Goal: Understand process/instructions: Learn how to perform a task or action

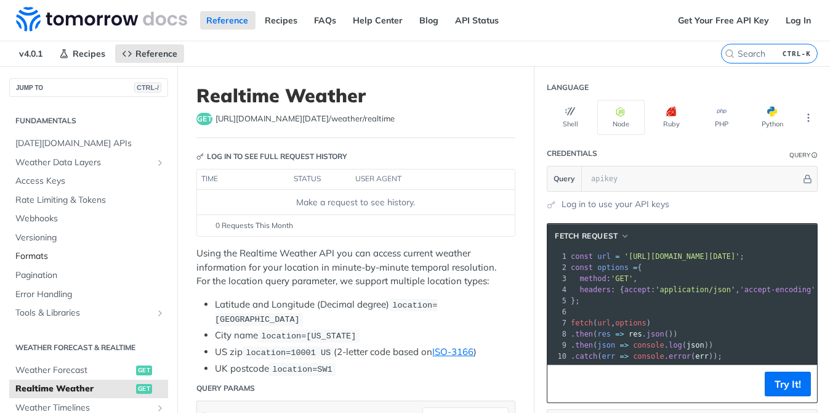
scroll to position [185, 0]
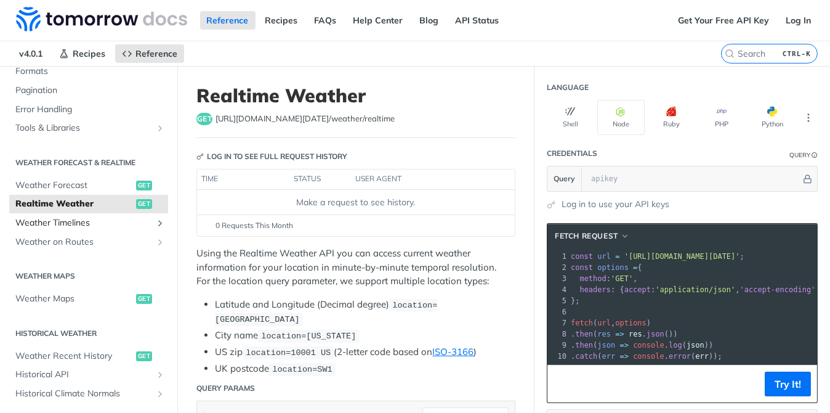
click at [132, 224] on span "Weather Timelines" at bounding box center [83, 223] width 137 height 12
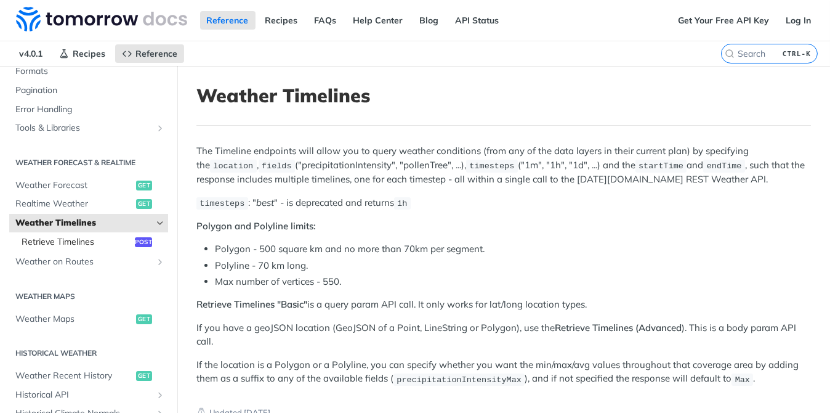
click at [70, 241] on span "Retrieve Timelines" at bounding box center [77, 242] width 110 height 12
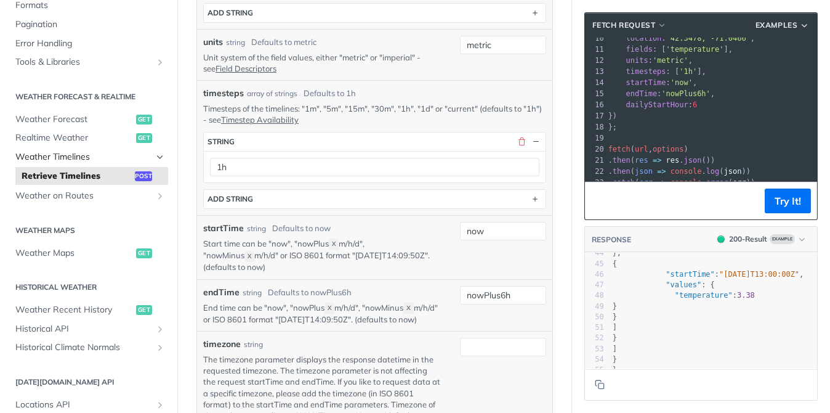
click at [89, 156] on span "Weather Timelines" at bounding box center [83, 157] width 137 height 12
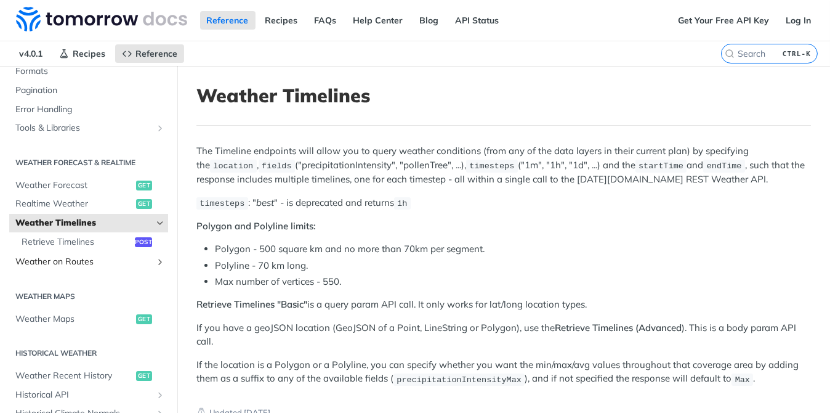
click at [44, 256] on span "Weather on Routes" at bounding box center [83, 262] width 137 height 12
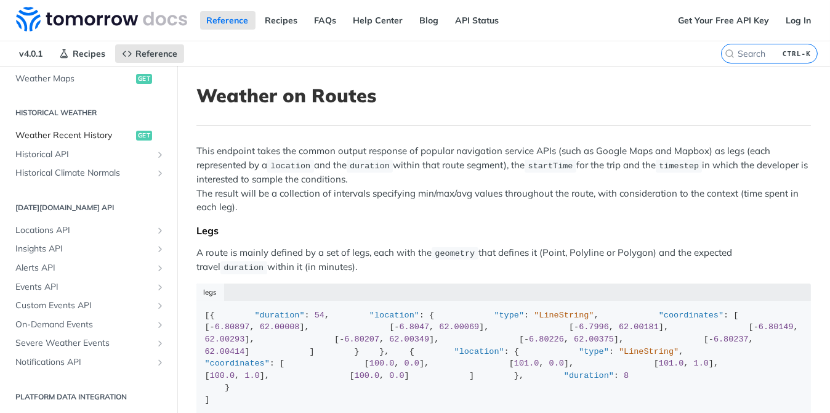
click at [110, 130] on span "Weather Recent History" at bounding box center [74, 135] width 118 height 12
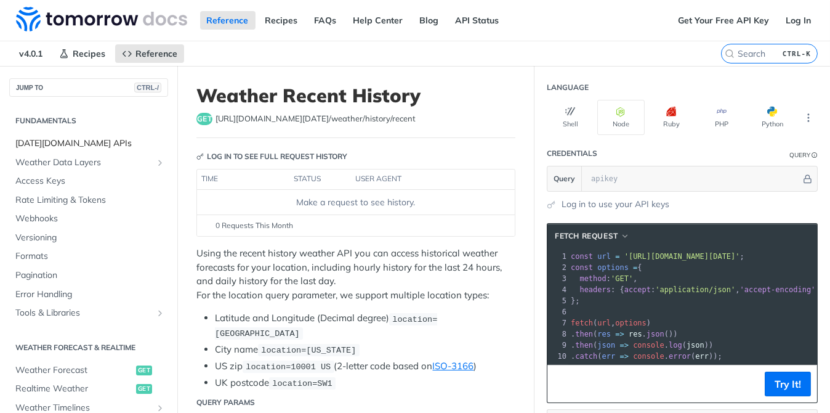
click at [87, 140] on span "[DATE][DOMAIN_NAME] APIs" at bounding box center [90, 143] width 150 height 12
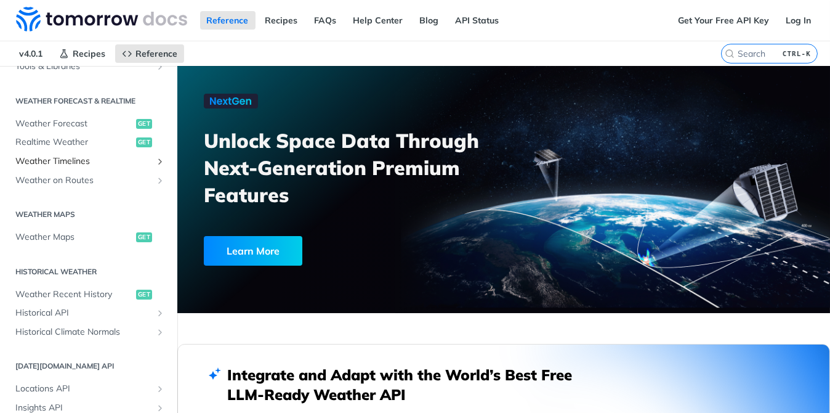
click at [70, 163] on span "Weather Timelines" at bounding box center [83, 161] width 137 height 12
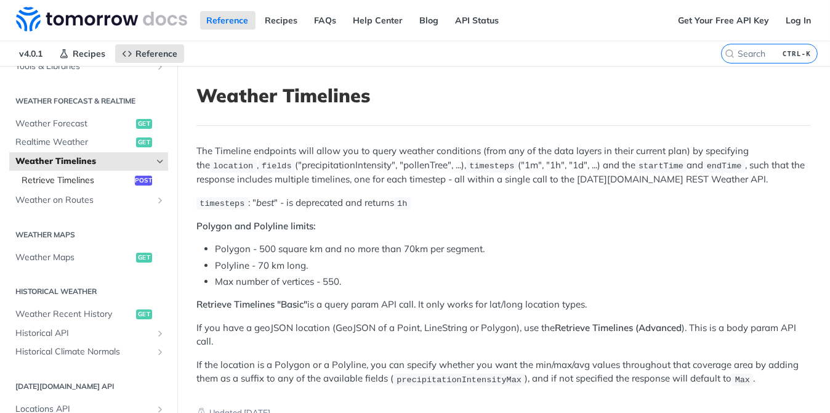
click at [107, 176] on span "Retrieve Timelines" at bounding box center [77, 180] width 110 height 12
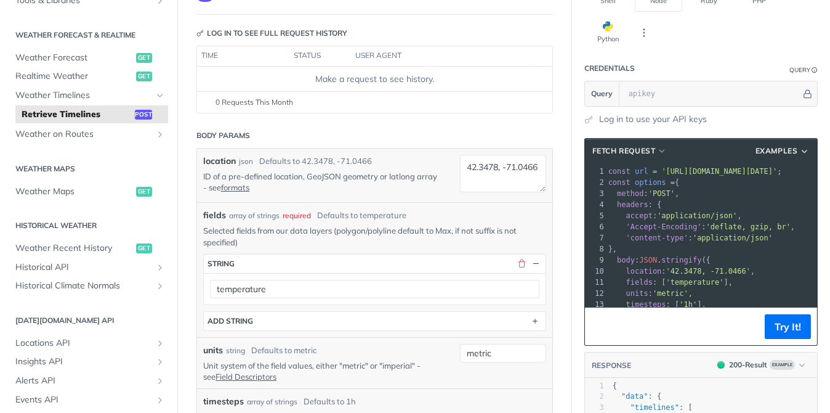
scroll to position [62, 0]
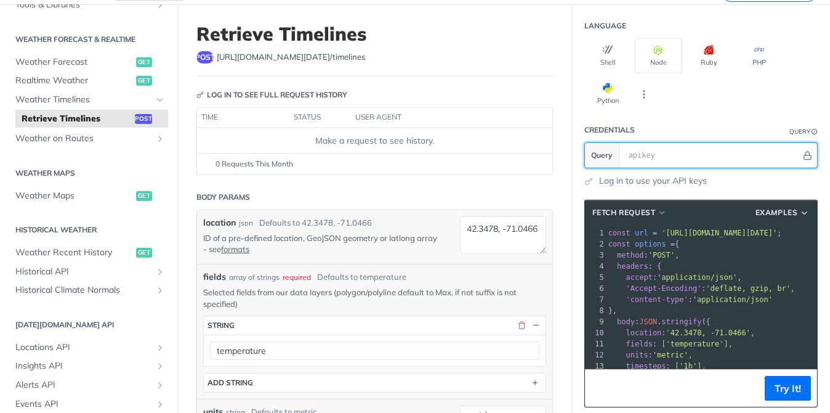
click at [623, 155] on input "text" at bounding box center [712, 155] width 179 height 25
paste input "S9N6ZIpRUNvgZ7DIKx4AqAV4axV94l2N"
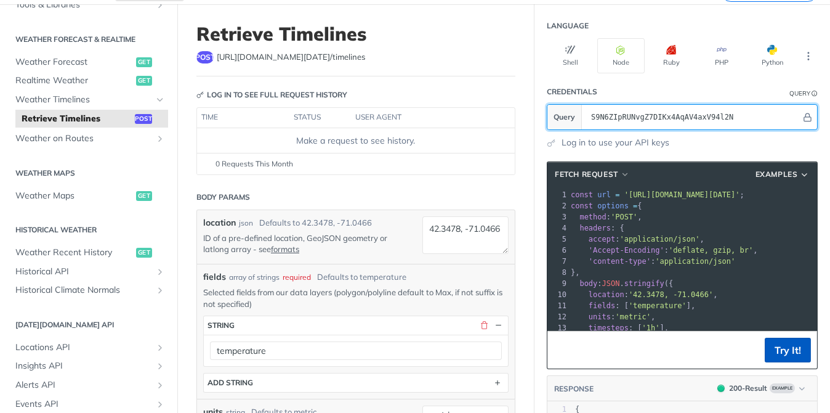
type input "S9N6ZIpRUNvgZ7DIKx4AqAV4axV94l2N"
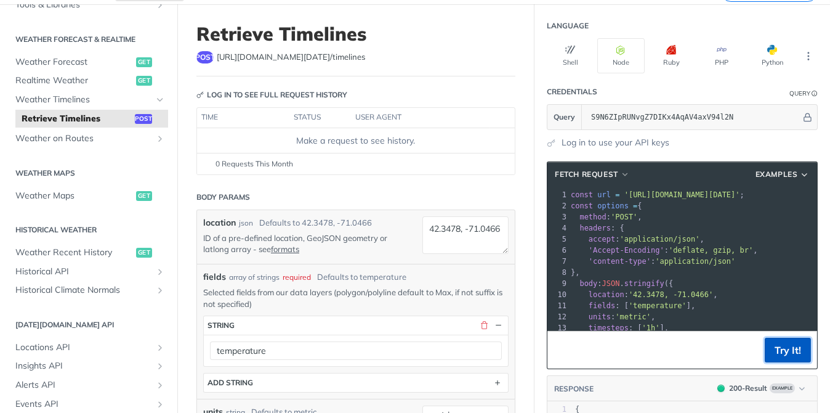
click at [766, 350] on button "Try It!" at bounding box center [788, 350] width 46 height 25
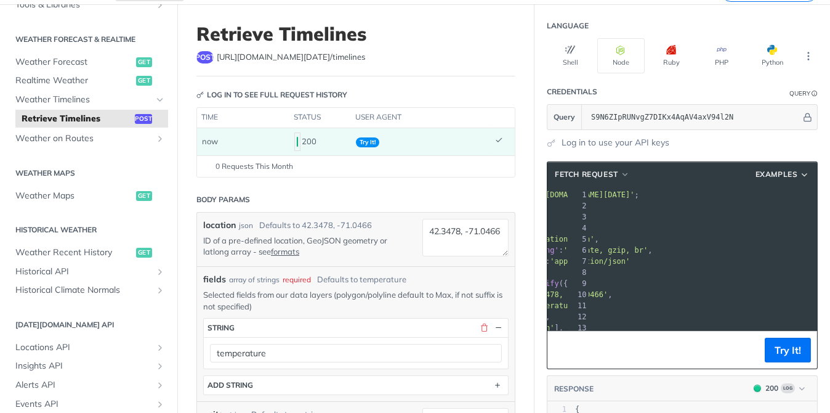
scroll to position [0, 129]
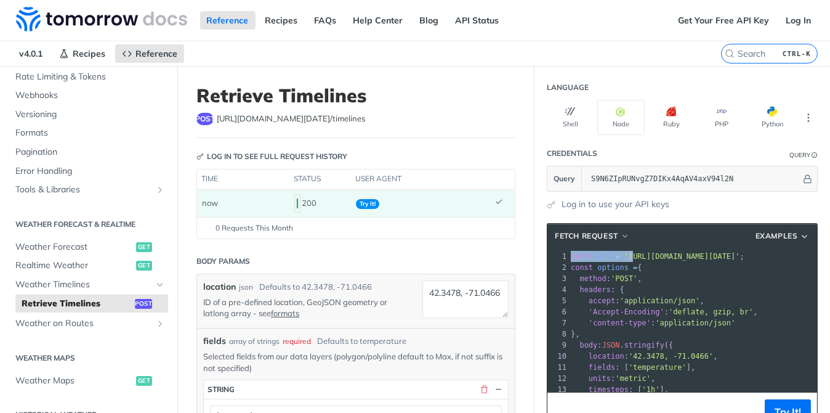
drag, startPoint x: 625, startPoint y: 253, endPoint x: 767, endPoint y: 250, distance: 142.9
click at [769, 248] on div "xxxxxxxxxx 23 1 const url = '[URL][DOMAIN_NAME][DATE]' ; 2 const options = { 3 …" at bounding box center [756, 378] width 374 height 260
drag, startPoint x: 766, startPoint y: 255, endPoint x: 743, endPoint y: 260, distance: 23.3
click at [740, 257] on span "'[URL][DOMAIN_NAME][DATE]'" at bounding box center [683, 256] width 116 height 9
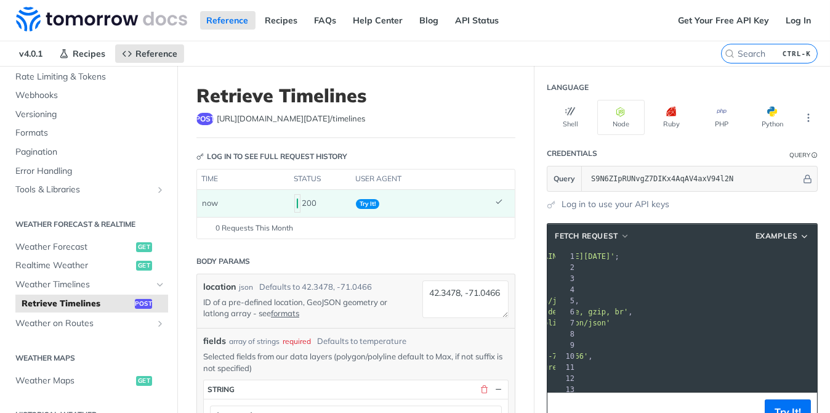
drag, startPoint x: 616, startPoint y: 253, endPoint x: 790, endPoint y: 253, distance: 174.3
click at [615, 253] on span "'[URL][DOMAIN_NAME][DATE]'" at bounding box center [558, 256] width 116 height 9
copy span "[URL][DOMAIN_NAME][DATE]"
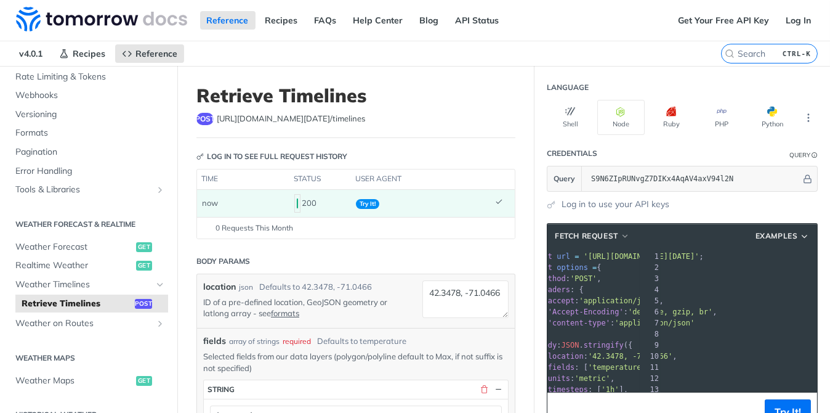
click at [740, 285] on pre "headers : {" at bounding box center [715, 289] width 374 height 11
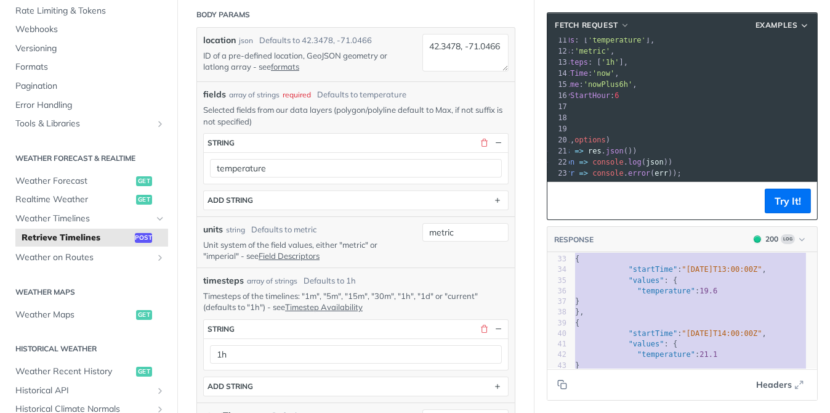
scroll to position [458, 0]
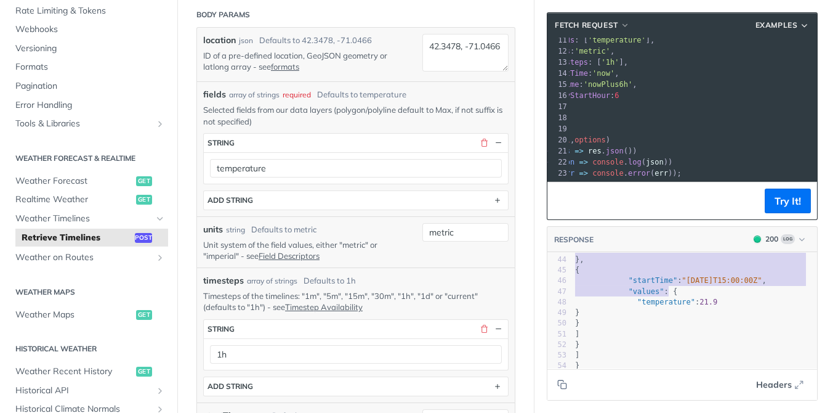
type textarea "{ "data": { "timelines": [ { "timestep": "1h", "endTime": "[DATE]T15:00:00Z", "…"
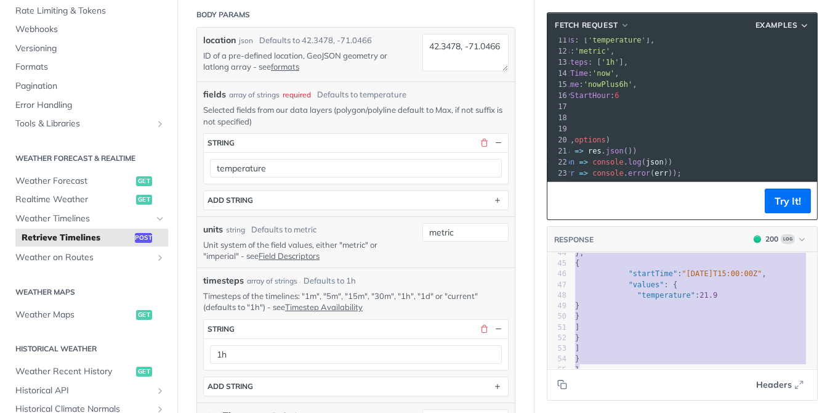
drag, startPoint x: 564, startPoint y: 259, endPoint x: 688, endPoint y: 413, distance: 197.6
click at [688, 412] on html "Jump to Content Reference Recipes FAQs Help Center Blog API Status Recipes Refe…" at bounding box center [415, 206] width 830 height 413
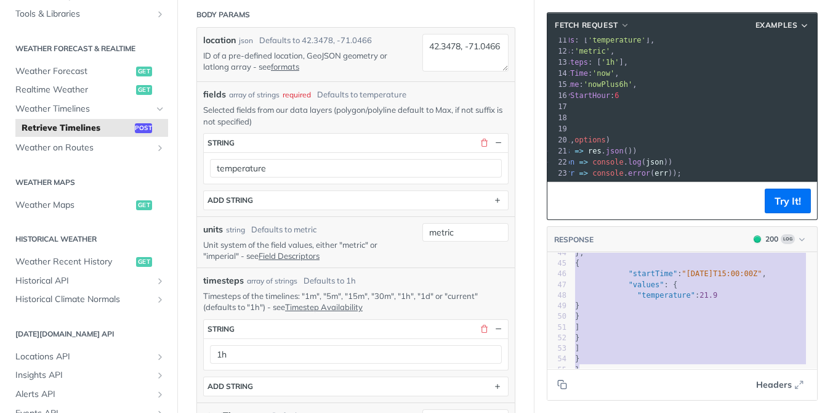
scroll to position [246, 0]
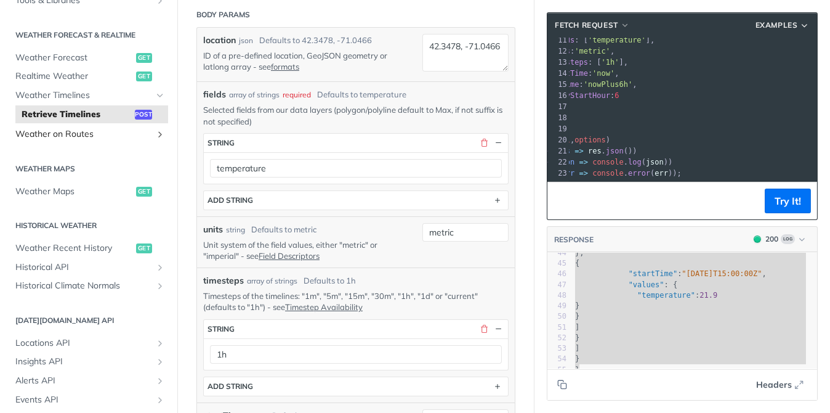
click at [95, 134] on span "Weather on Routes" at bounding box center [83, 134] width 137 height 12
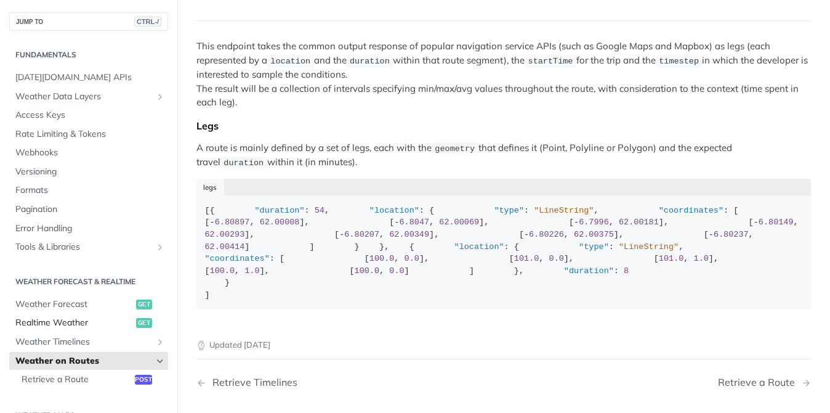
click at [83, 319] on span "Realtime Weather" at bounding box center [74, 323] width 118 height 12
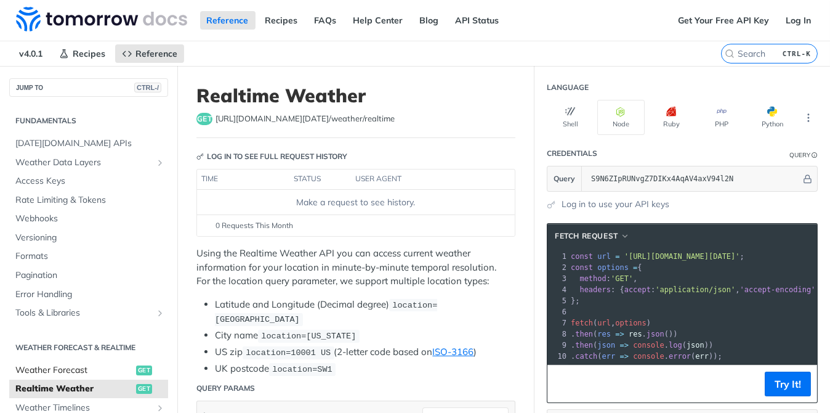
click at [68, 366] on span "Weather Forecast" at bounding box center [74, 370] width 118 height 12
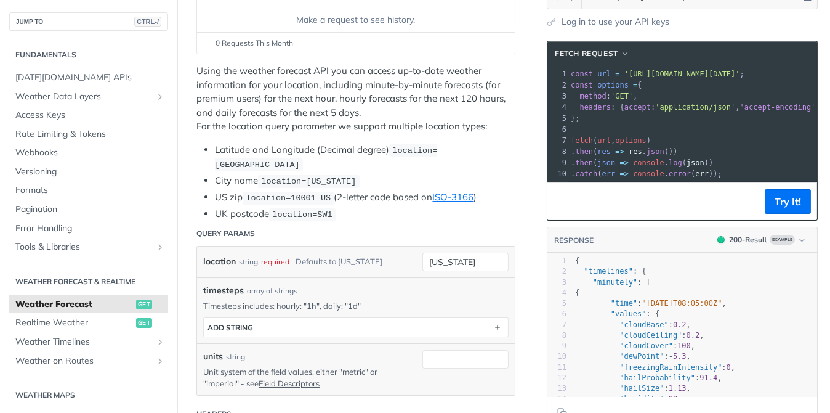
scroll to position [123, 0]
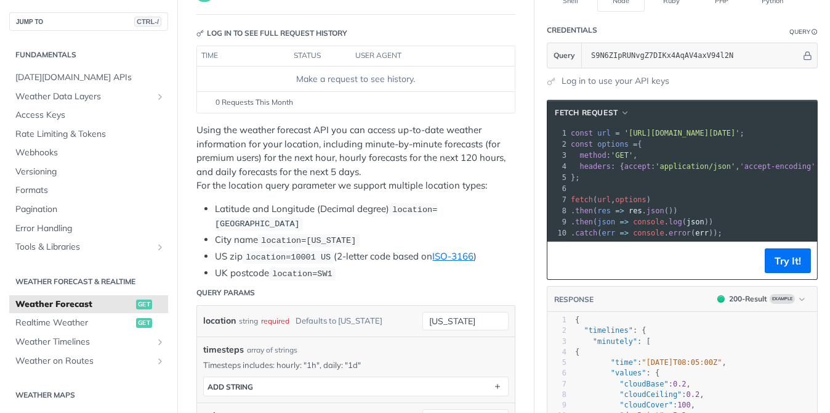
click at [625, 132] on span "'[URL][DOMAIN_NAME][DATE]'" at bounding box center [683, 133] width 116 height 9
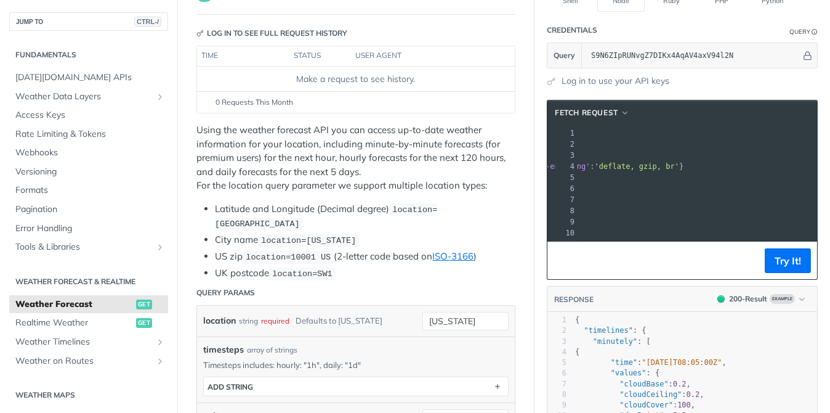
scroll to position [0, 233]
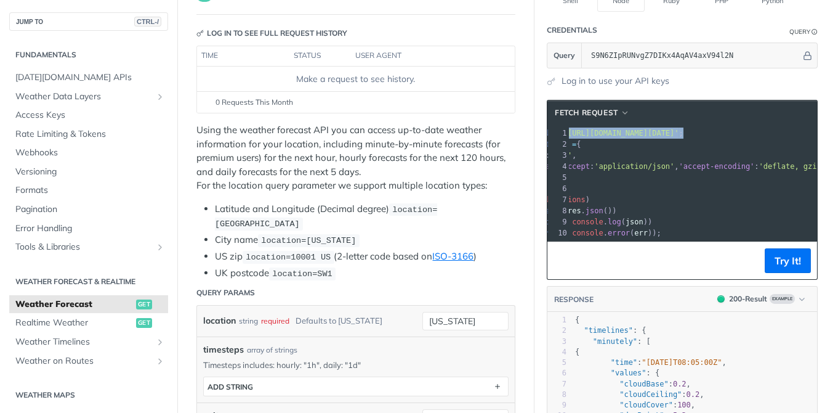
drag, startPoint x: 615, startPoint y: 132, endPoint x: 804, endPoint y: 142, distance: 189.4
click at [812, 139] on section "fetch Request xxxxxxxxxx 10 1 const url = '[URL][DOMAIN_NAME][DATE]' ; 2 const …" at bounding box center [683, 293] width 296 height 413
click at [687, 346] on pre ""minutely" : [" at bounding box center [695, 341] width 245 height 10
click at [679, 131] on span "'[URL][DOMAIN_NAME][DATE]'" at bounding box center [622, 133] width 116 height 9
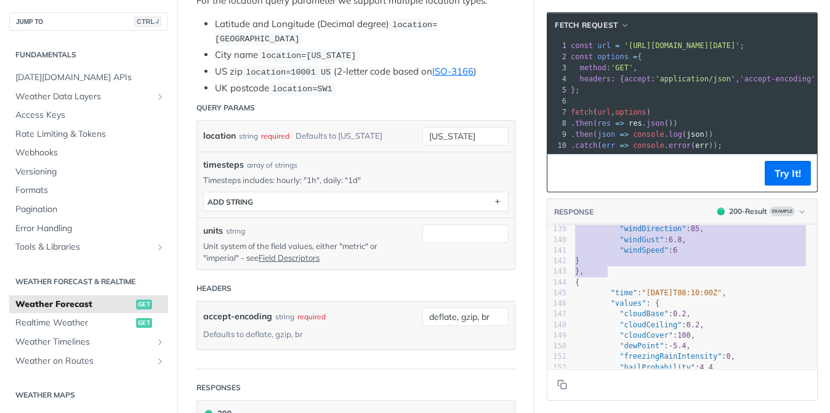
type textarea "{ "timelines": { "minutely": [ { "time": "[DATE]T08:05:00Z", "values": { "cloud…"
drag, startPoint x: 580, startPoint y: 246, endPoint x: 683, endPoint y: 285, distance: 110.7
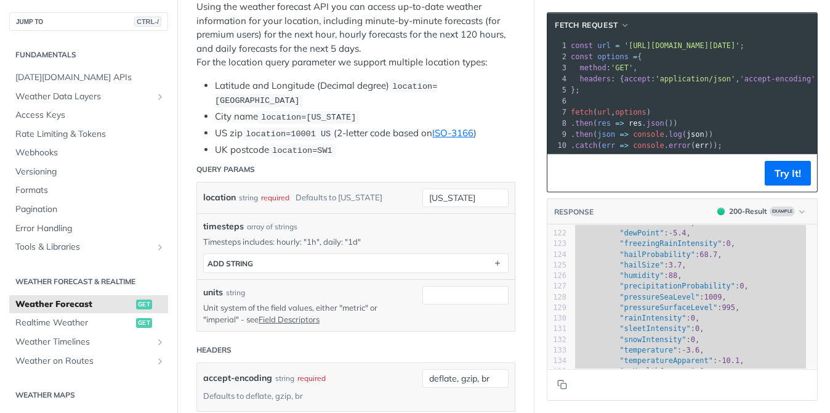
scroll to position [1122, 0]
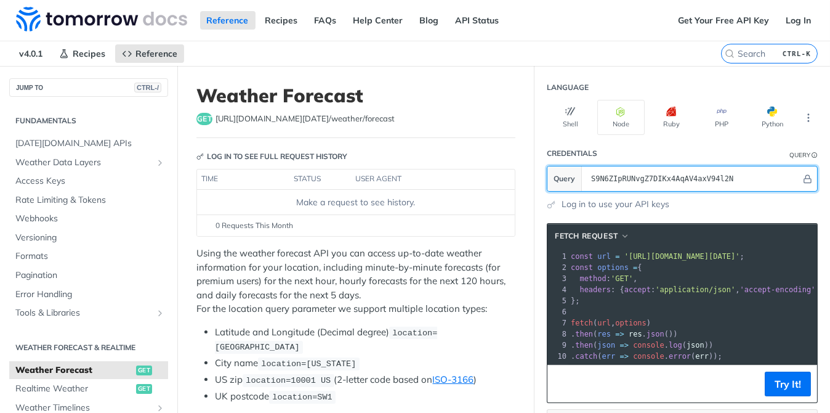
click at [565, 172] on section "Query S9N6ZIpRUNvgZ7DIKx4AqAV4axV94l2N" at bounding box center [682, 179] width 271 height 26
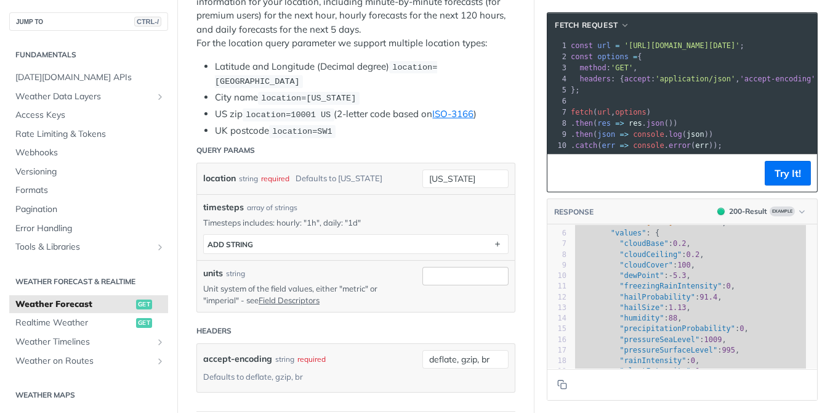
scroll to position [308, 0]
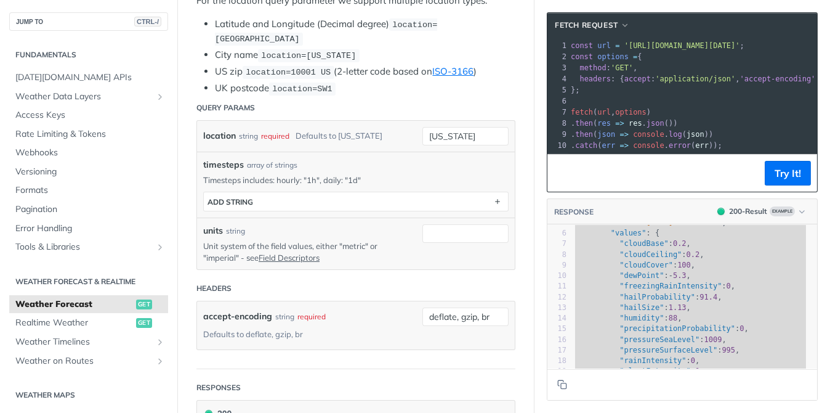
click at [636, 269] on span ""cloudCover"" at bounding box center [647, 265] width 54 height 9
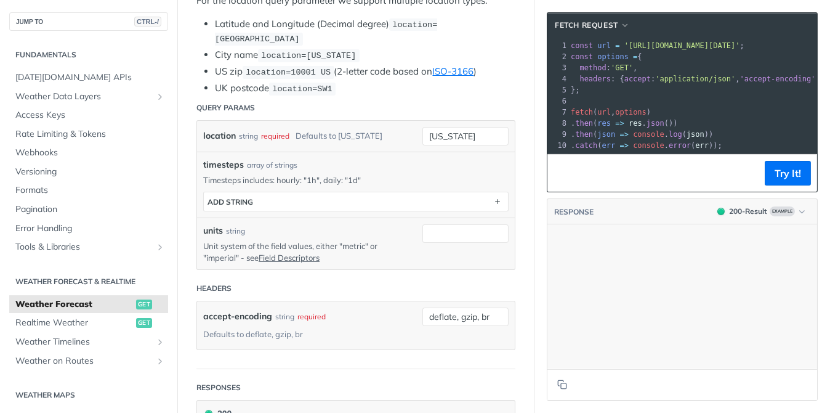
scroll to position [2701, 0]
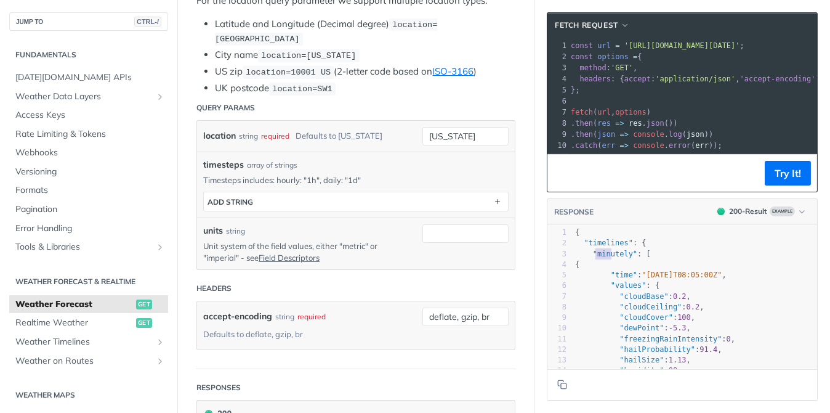
type textarea "minutely"
drag, startPoint x: 585, startPoint y: 261, endPoint x: 618, endPoint y: 261, distance: 33.3
click at [618, 258] on span ""minutely"" at bounding box center [615, 253] width 44 height 9
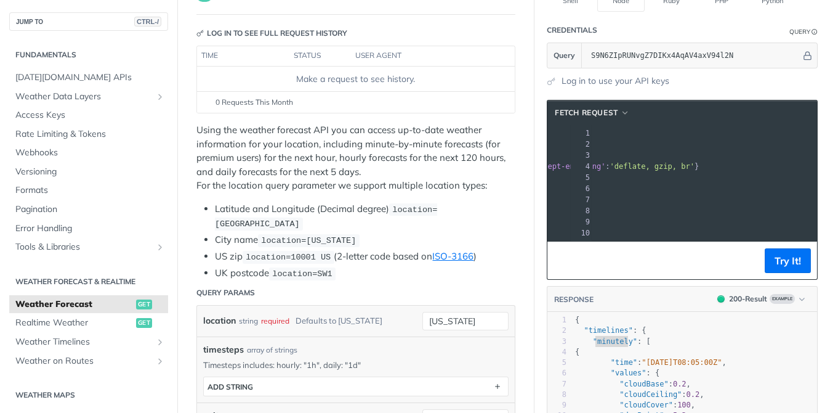
scroll to position [0, 233]
drag, startPoint x: 615, startPoint y: 131, endPoint x: 829, endPoint y: 126, distance: 213.8
click at [829, 128] on div "Jump to Content Reference Recipes FAQs Help Center Blog API Status Recipes Refe…" at bounding box center [415, 206] width 830 height 413
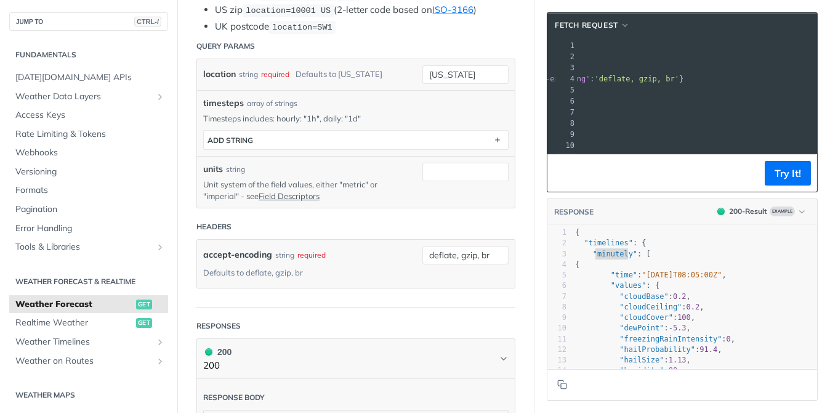
scroll to position [185, 0]
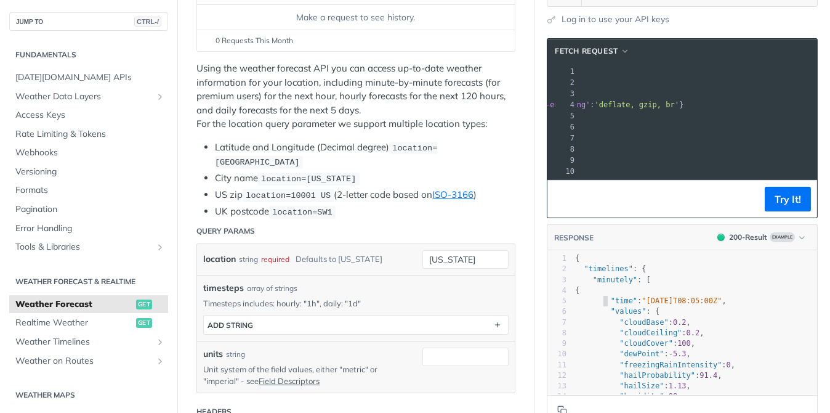
click at [593, 305] on span ""time" : "[DATE]T08:05:00Z" ," at bounding box center [651, 300] width 152 height 9
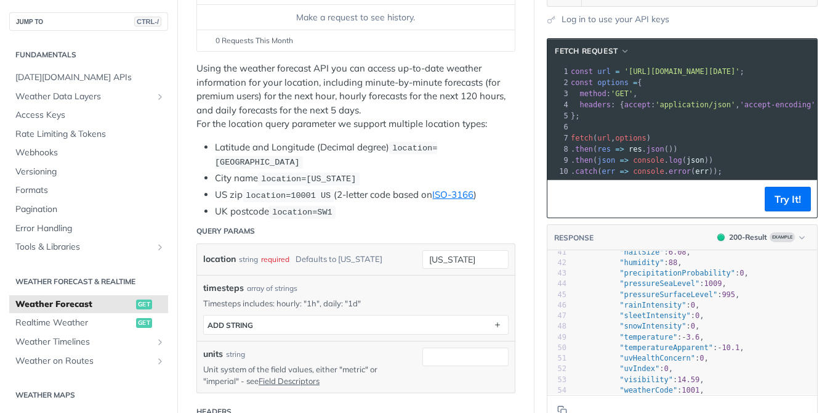
scroll to position [0, 124]
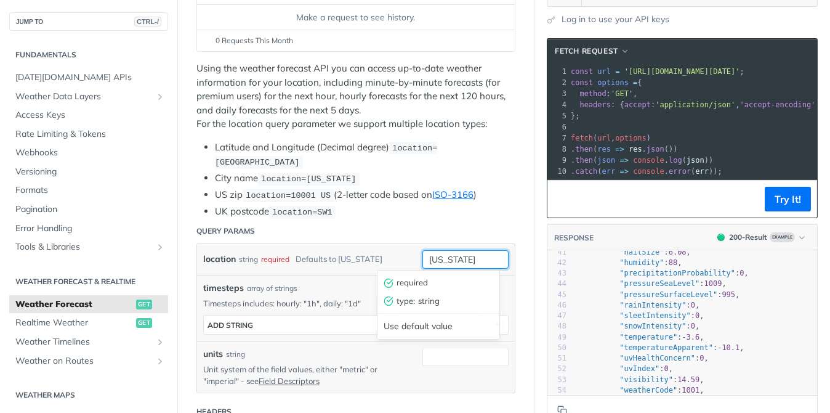
click at [447, 257] on input "[US_STATE]" at bounding box center [466, 259] width 86 height 18
click at [466, 256] on input "[US_STATE]" at bounding box center [466, 259] width 86 height 18
type input "n"
type input "india"
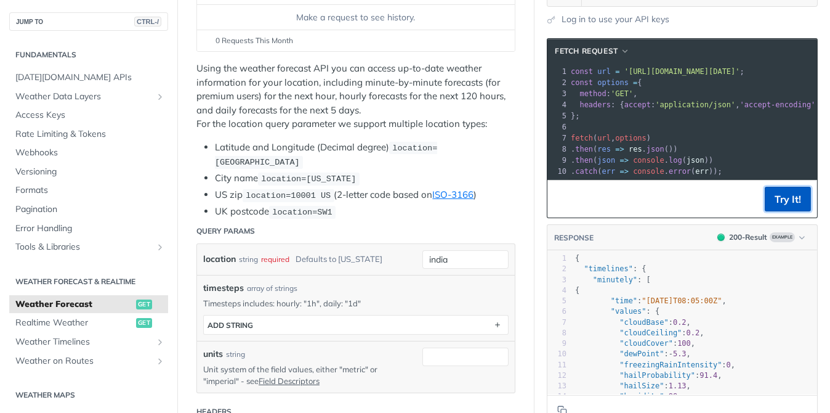
click at [781, 203] on button "Try It!" at bounding box center [788, 199] width 46 height 25
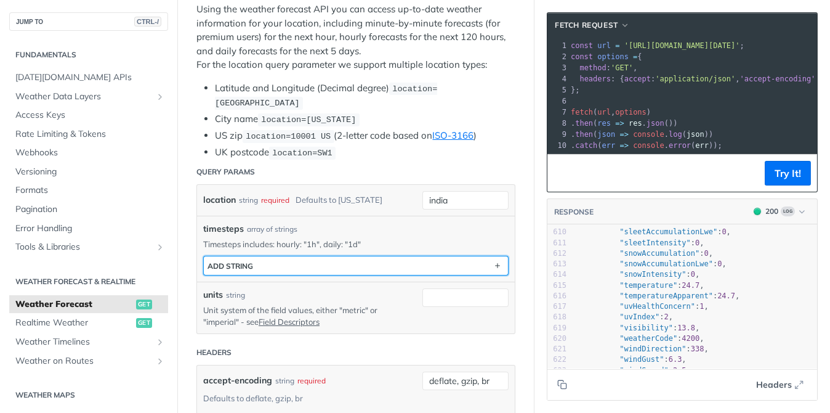
click at [416, 257] on button "ADD string" at bounding box center [356, 265] width 304 height 18
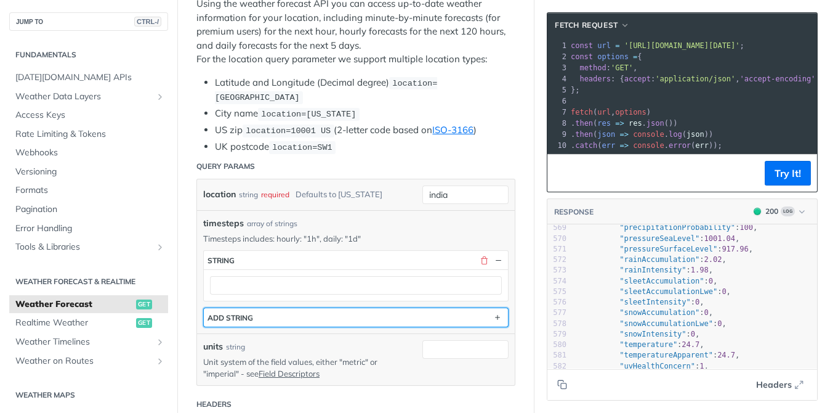
scroll to position [246, 0]
